Goal: Check status: Check status

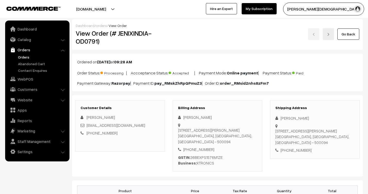
click at [102, 24] on link "orders" at bounding box center [101, 25] width 11 height 4
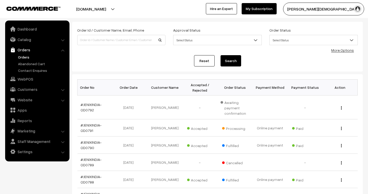
scroll to position [29, 0]
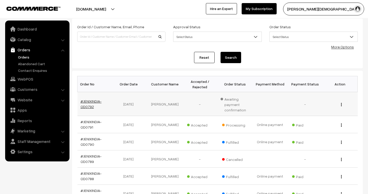
click at [94, 101] on link "#JENIXINDIA-OD0792" at bounding box center [90, 104] width 21 height 10
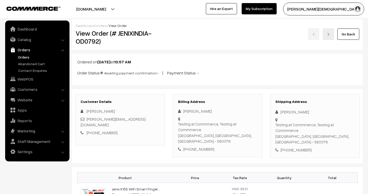
click at [104, 26] on link "orders" at bounding box center [101, 25] width 11 height 4
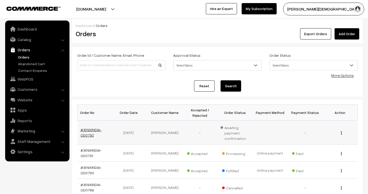
click at [88, 130] on link "#JENIXINDIA-OD0792" at bounding box center [90, 133] width 21 height 10
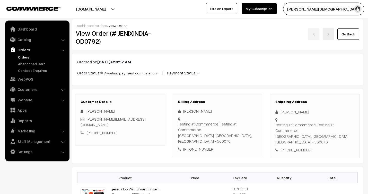
click at [99, 25] on link "orders" at bounding box center [101, 25] width 11 height 4
